Goal: Information Seeking & Learning: Understand process/instructions

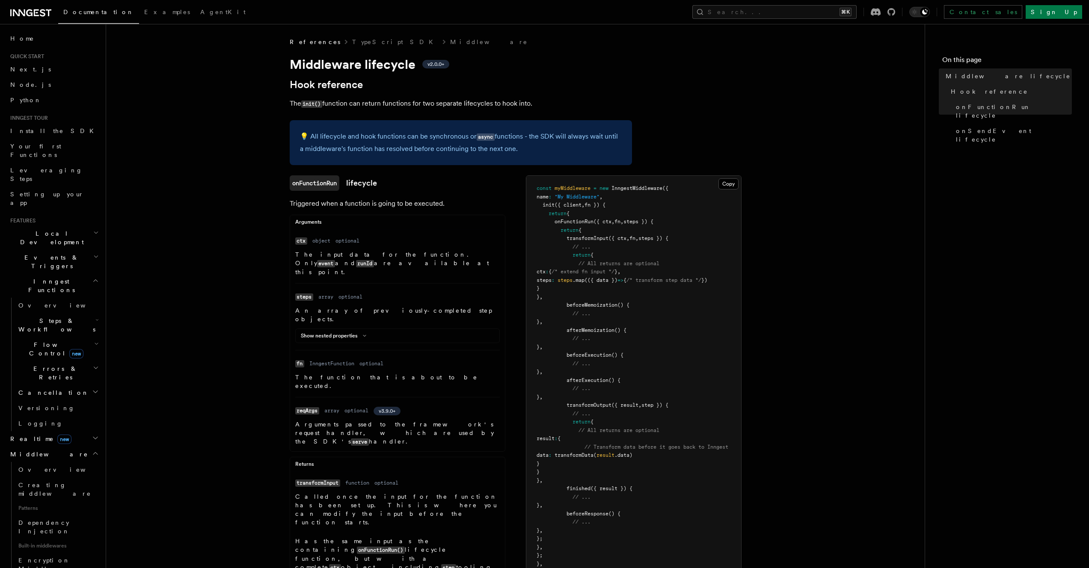
click at [92, 450] on icon "button" at bounding box center [95, 453] width 7 height 7
click at [95, 317] on icon "button" at bounding box center [96, 320] width 3 height 7
click at [46, 357] on span "Function steps" at bounding box center [60, 360] width 66 height 7
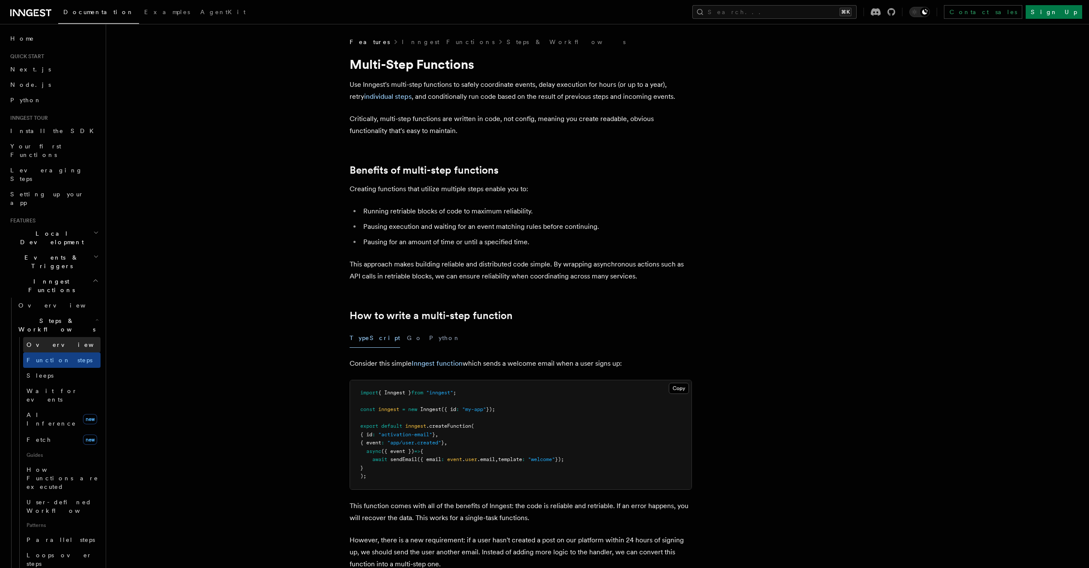
click at [43, 341] on span "Overview" at bounding box center [71, 345] width 88 height 9
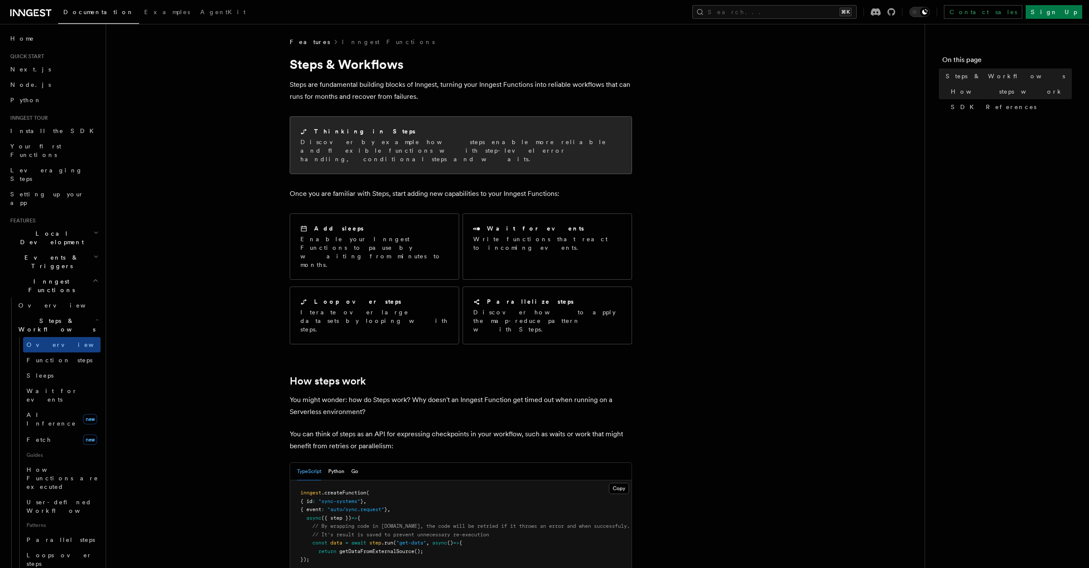
click at [398, 135] on div "Thinking in Steps" at bounding box center [460, 131] width 321 height 9
